Goal: Task Accomplishment & Management: Manage account settings

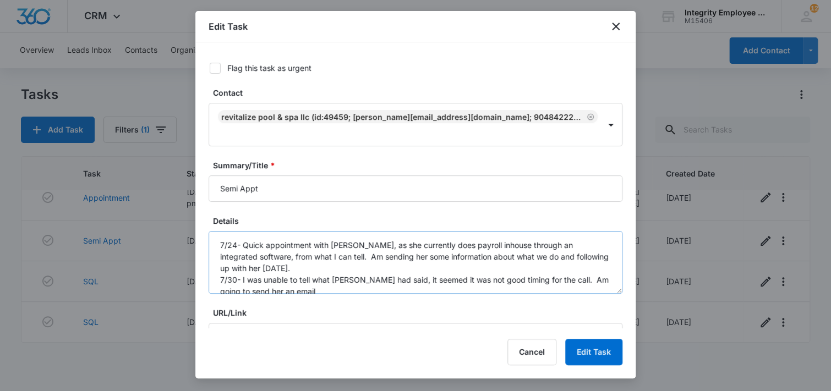
scroll to position [11, 0]
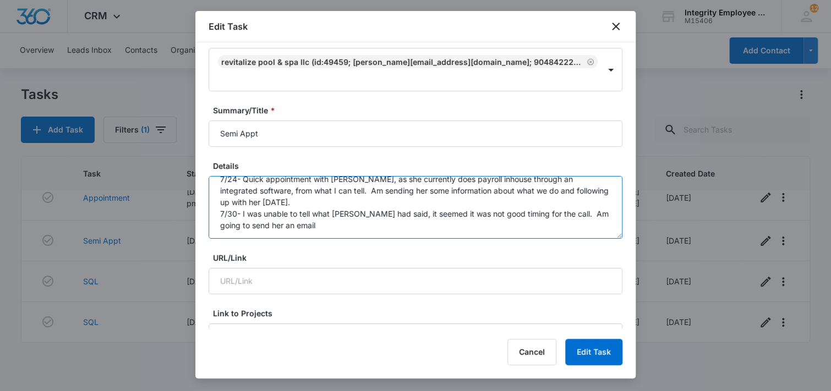
click at [317, 215] on textarea "7/24- Quick appointment with [PERSON_NAME], as she currently does payroll inhou…" at bounding box center [416, 207] width 414 height 63
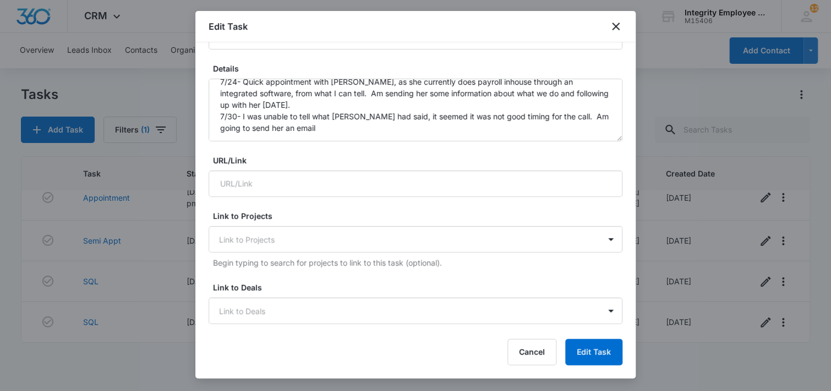
scroll to position [165, 0]
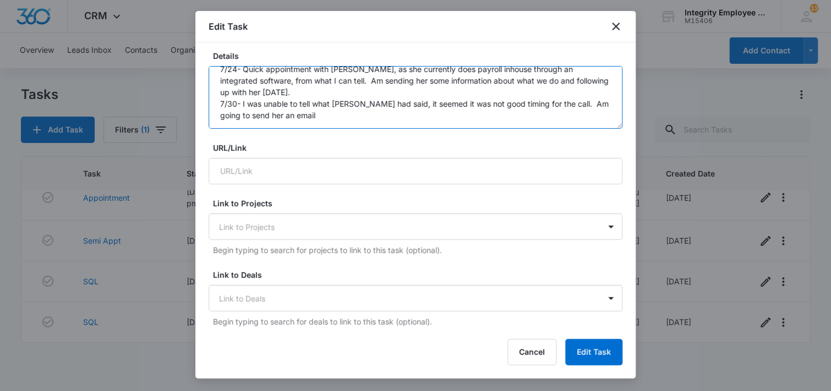
click at [299, 103] on textarea "7/24- Quick appointment with [PERSON_NAME], as she currently does payroll inhou…" at bounding box center [416, 97] width 414 height 63
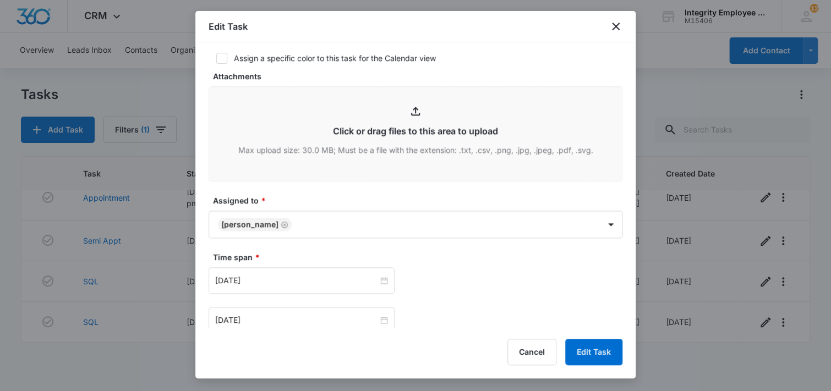
scroll to position [550, 0]
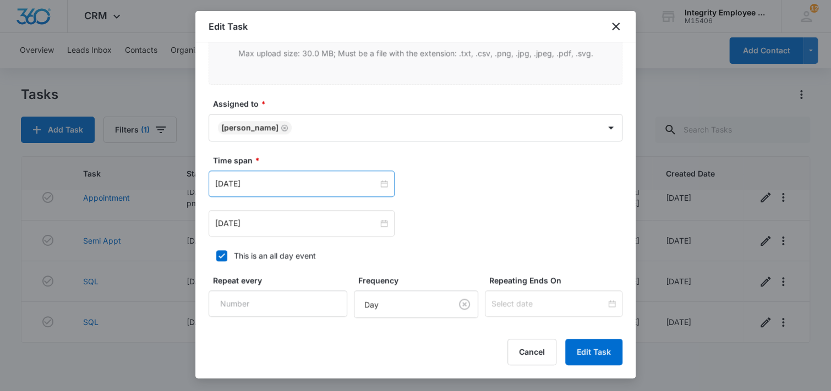
type textarea "7/24- Quick appointment with [PERSON_NAME], as she currently does payroll inhou…"
click at [297, 176] on div "[DATE]" at bounding box center [302, 184] width 186 height 26
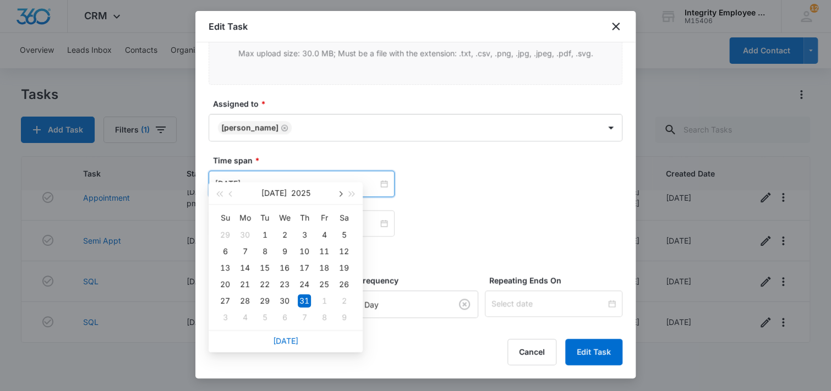
click at [339, 195] on span "button" at bounding box center [340, 194] width 6 height 6
type input "[DATE]"
click at [266, 284] on div "19" at bounding box center [264, 284] width 13 height 13
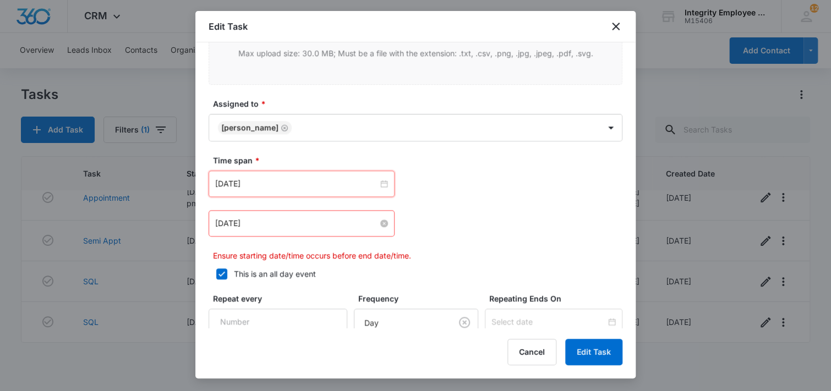
click at [295, 217] on input "[DATE]" at bounding box center [296, 223] width 163 height 12
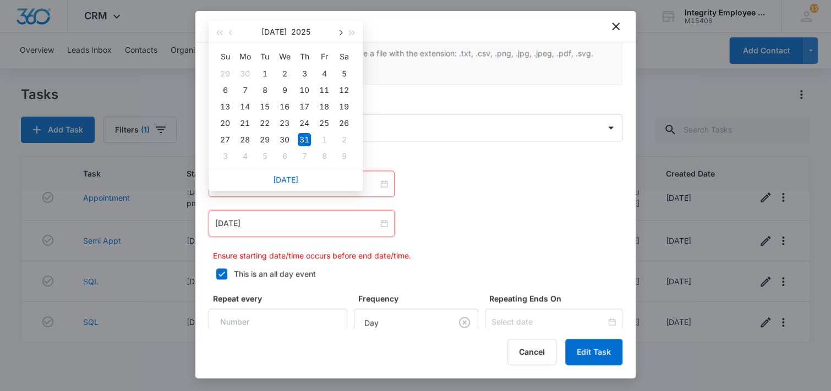
click at [339, 34] on span "button" at bounding box center [340, 33] width 6 height 6
type input "[DATE]"
click at [264, 123] on div "19" at bounding box center [264, 123] width 13 height 13
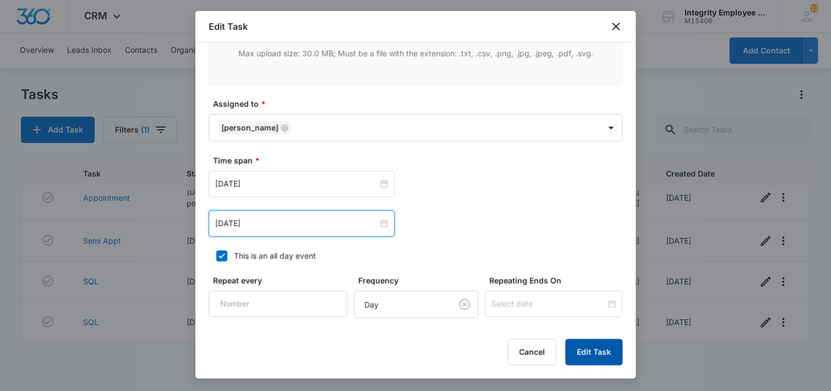
click at [605, 362] on button "Edit Task" at bounding box center [593, 352] width 57 height 26
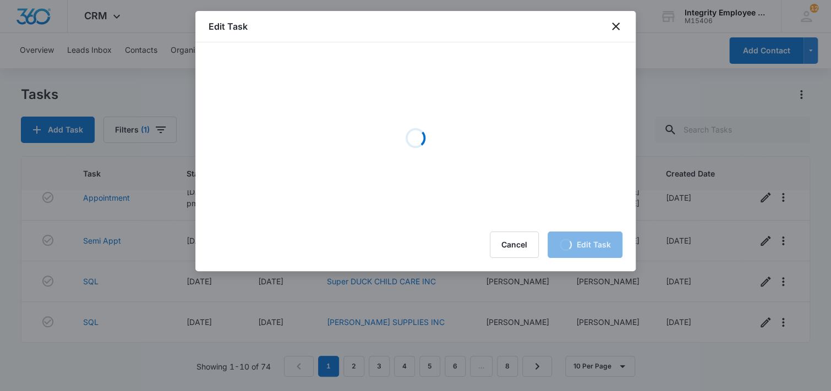
scroll to position [0, 0]
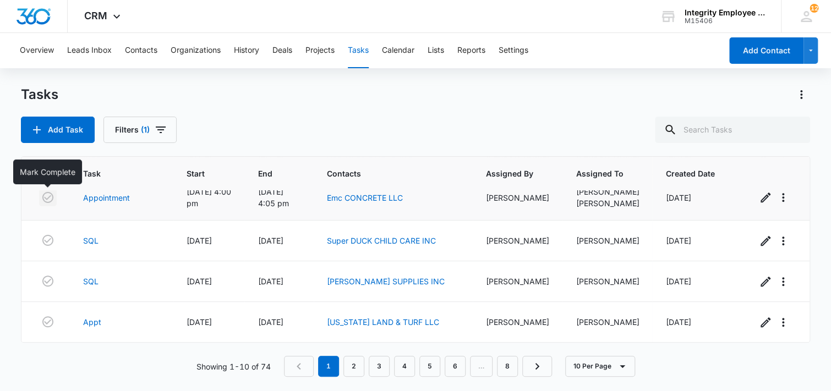
click at [47, 197] on icon "button" at bounding box center [47, 197] width 13 height 13
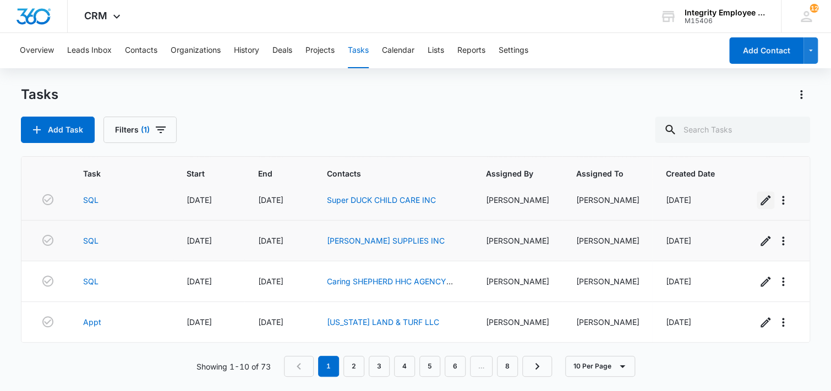
click at [759, 200] on icon "button" at bounding box center [765, 200] width 13 height 13
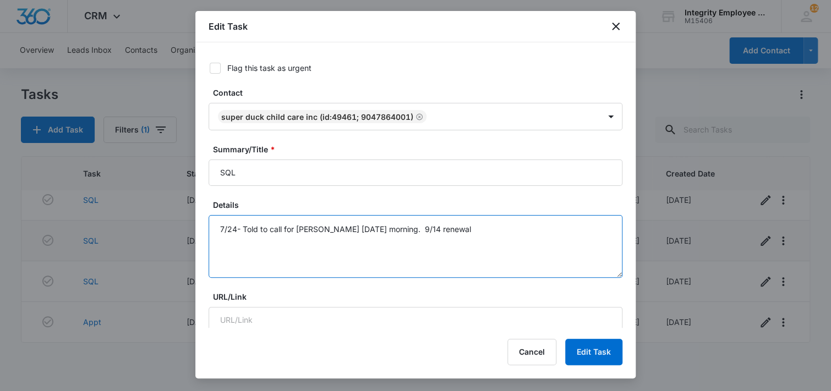
click at [495, 220] on textarea "7/24- Told to call for [PERSON_NAME] [DATE] morning. 9/14 renewal" at bounding box center [416, 246] width 414 height 63
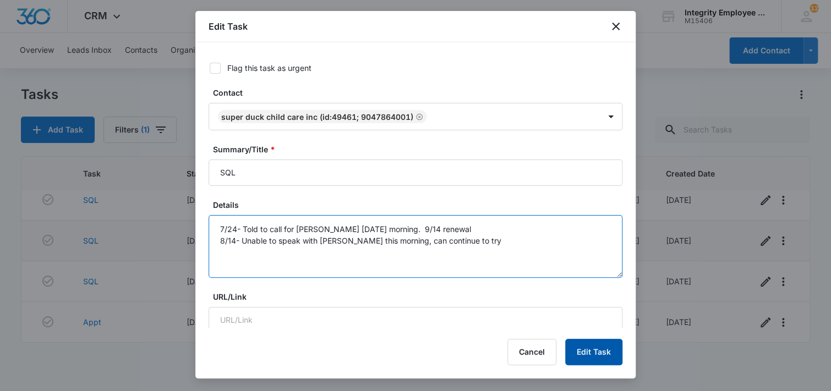
type textarea "7/24- Told to call for [PERSON_NAME] [DATE] morning. 9/14 renewal 8/14- Unable …"
click at [595, 352] on button "Edit Task" at bounding box center [593, 352] width 57 height 26
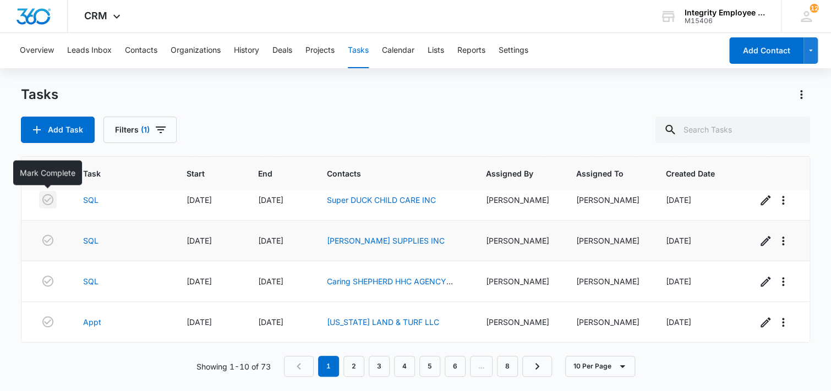
click at [49, 199] on icon "button" at bounding box center [47, 199] width 13 height 13
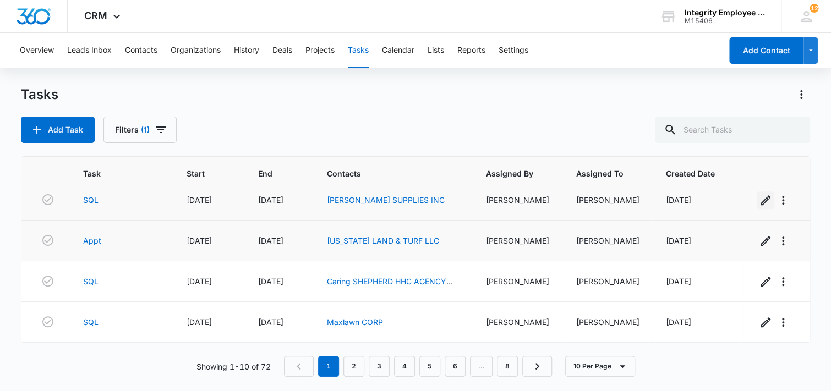
click at [759, 199] on icon "button" at bounding box center [765, 200] width 13 height 13
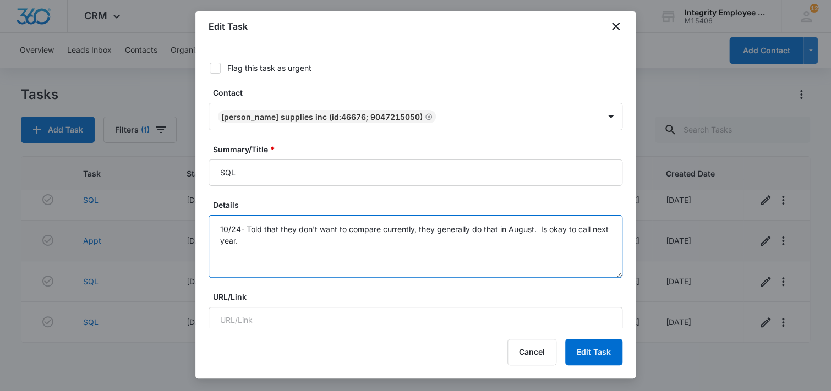
click at [285, 246] on textarea "10/24- Told that they don't want to compare currently, they generally do that i…" at bounding box center [416, 246] width 414 height 63
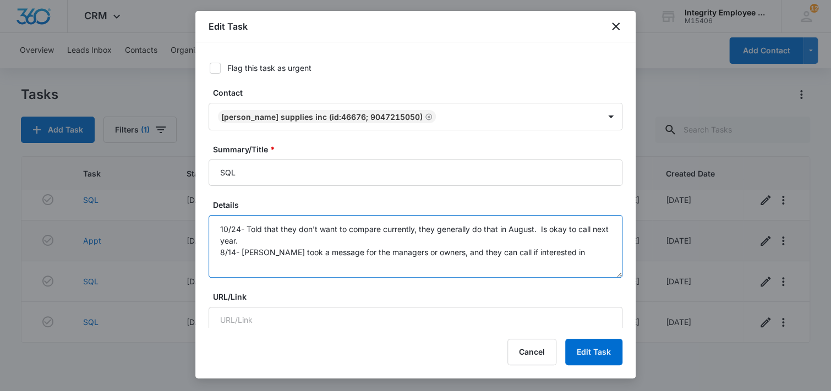
type textarea "10/24- Told that they don't want to compare currently, they generally do that i…"
click at [682, 44] on div at bounding box center [415, 195] width 831 height 391
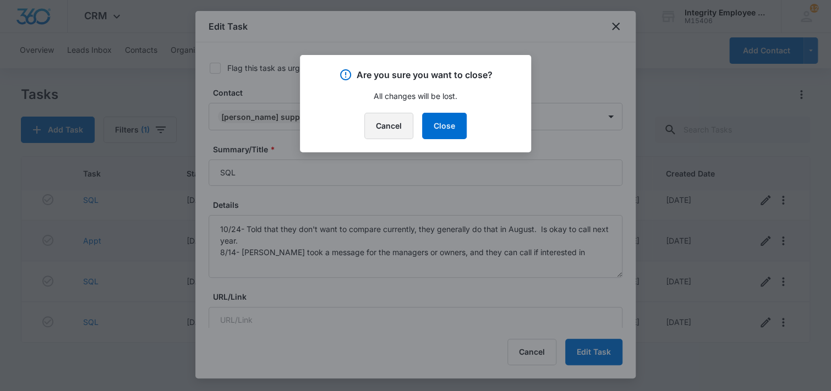
click at [394, 124] on button "Cancel" at bounding box center [388, 126] width 49 height 26
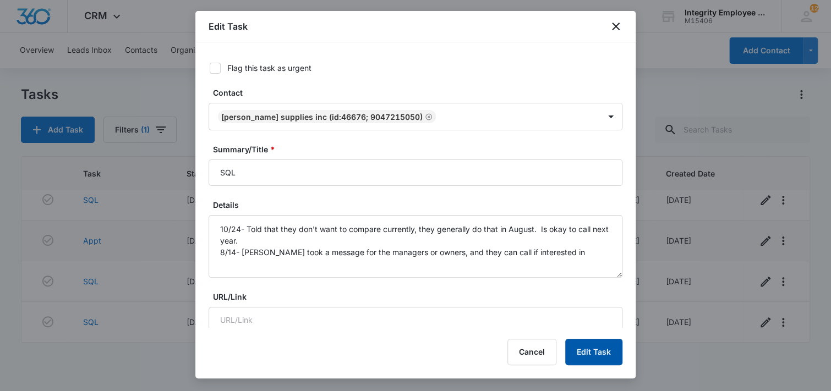
click at [596, 352] on button "Edit Task" at bounding box center [593, 352] width 57 height 26
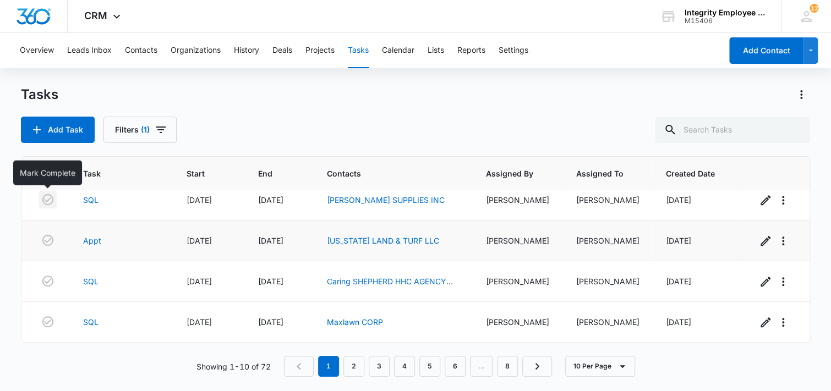
click at [43, 198] on icon "button" at bounding box center [47, 199] width 13 height 13
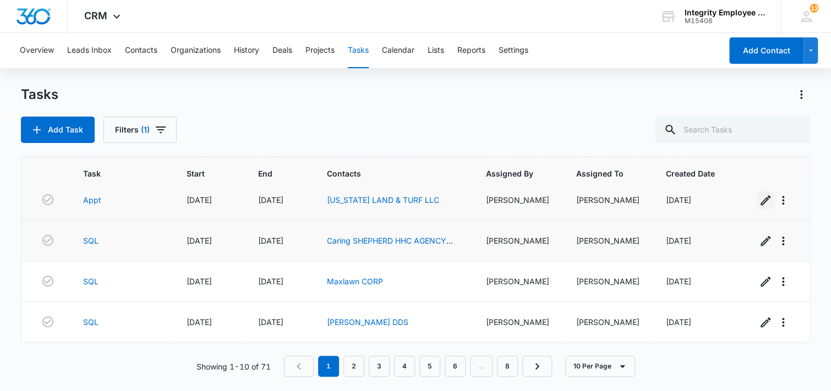
click at [760, 200] on icon "button" at bounding box center [765, 200] width 10 height 10
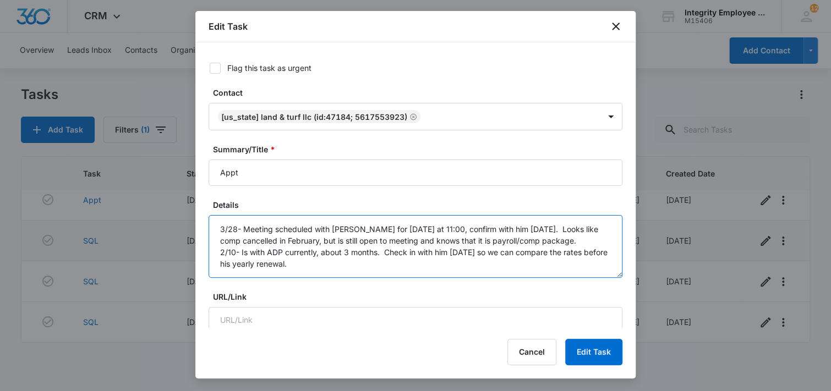
click at [350, 268] on textarea "3/28- Meeting scheduled with [PERSON_NAME] for [DATE] at 11:00, confirm with hi…" at bounding box center [416, 246] width 414 height 63
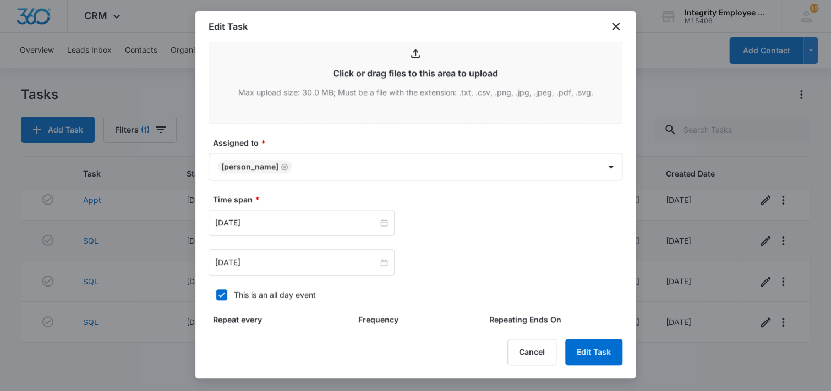
scroll to position [629, 0]
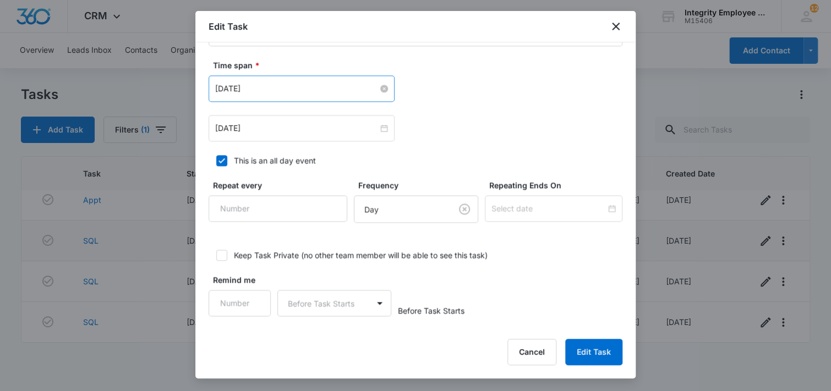
type textarea "3/28- Meeting scheduled with [PERSON_NAME] for [DATE] at 11:00, confirm with hi…"
click at [276, 92] on input "[DATE]" at bounding box center [296, 89] width 163 height 12
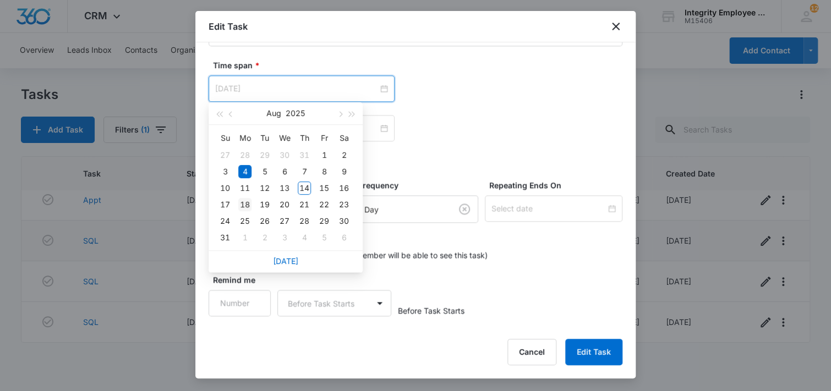
type input "[DATE]"
click at [245, 202] on div "18" at bounding box center [244, 204] width 13 height 13
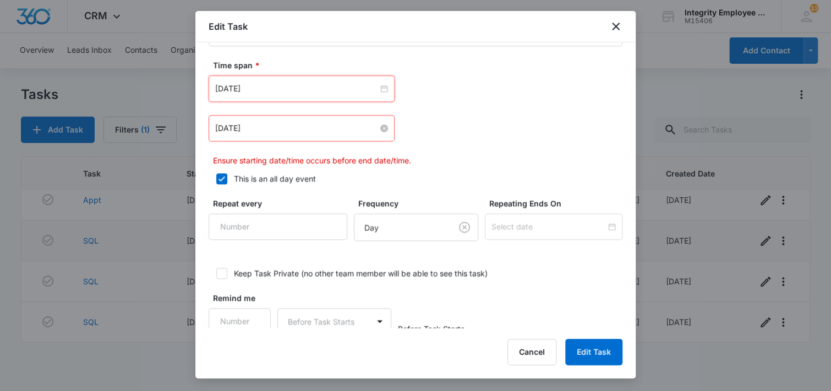
click at [265, 131] on input "[DATE]" at bounding box center [296, 128] width 163 height 12
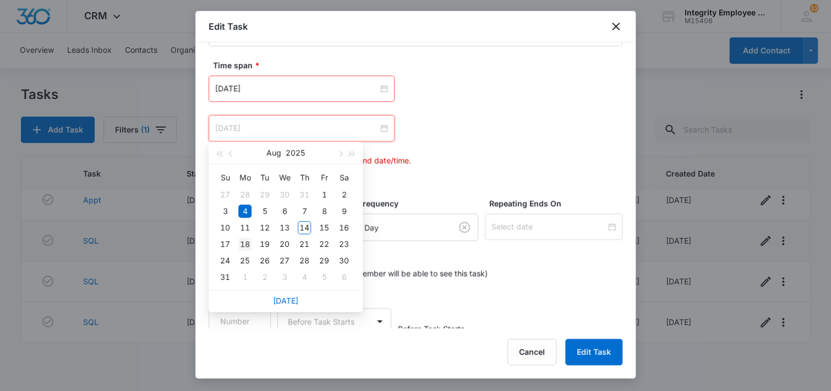
type input "[DATE]"
click at [240, 244] on div "18" at bounding box center [244, 244] width 13 height 13
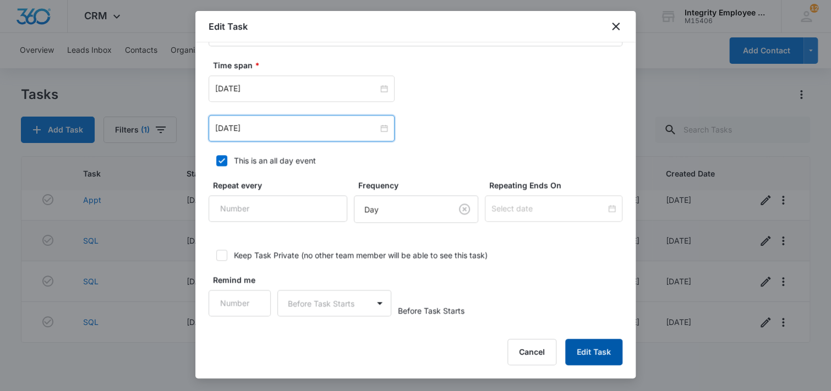
click at [594, 358] on button "Edit Task" at bounding box center [593, 352] width 57 height 26
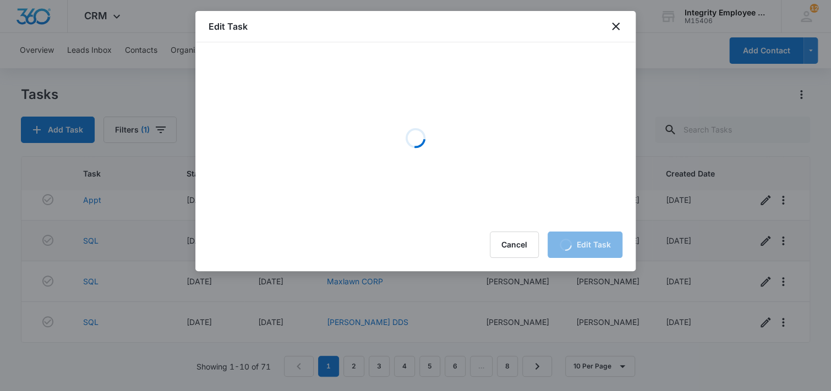
scroll to position [0, 0]
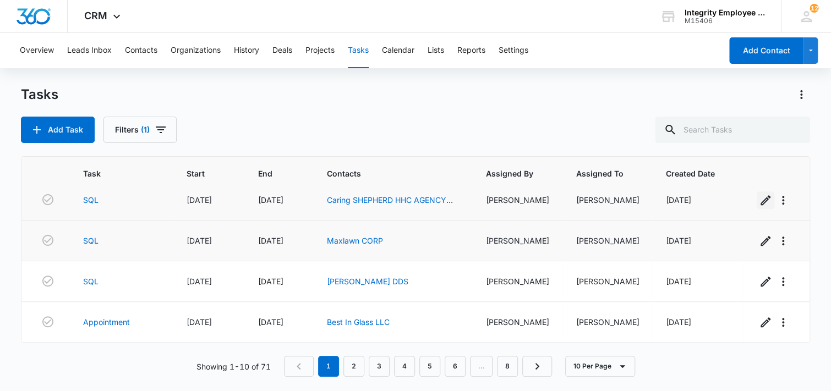
click at [760, 202] on icon "button" at bounding box center [765, 200] width 10 height 10
